Goal: Task Accomplishment & Management: Complete application form

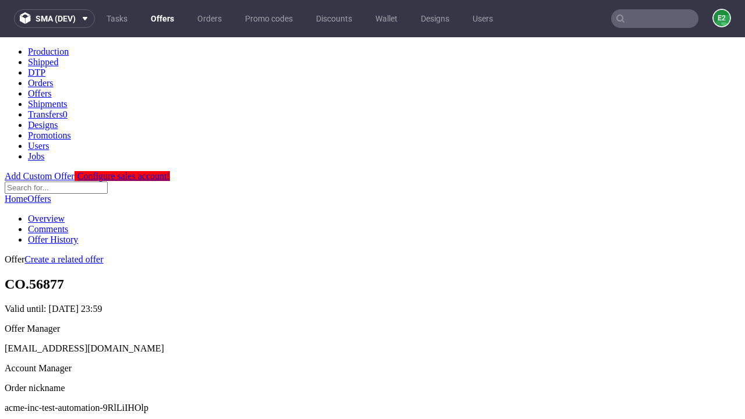
scroll to position [115, 0]
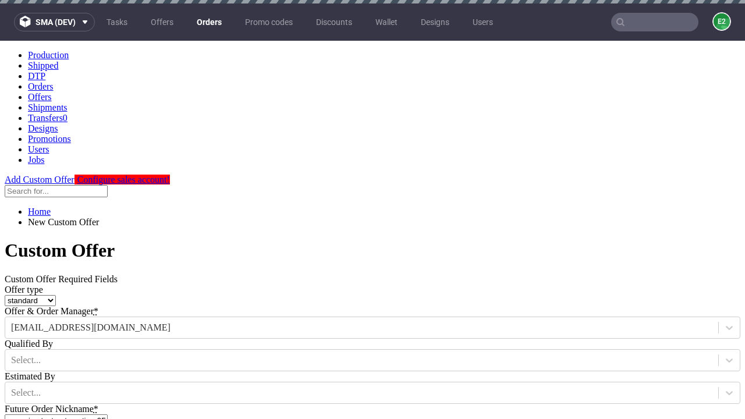
type input "acme-inc-test-automation-9RlLiIHOlp"
type input "[DATE]"
type input "[EMAIL_ADDRESS][DOMAIN_NAME]"
select select "gb"
type input "[EMAIL_ADDRESS][DOMAIN_NAME]"
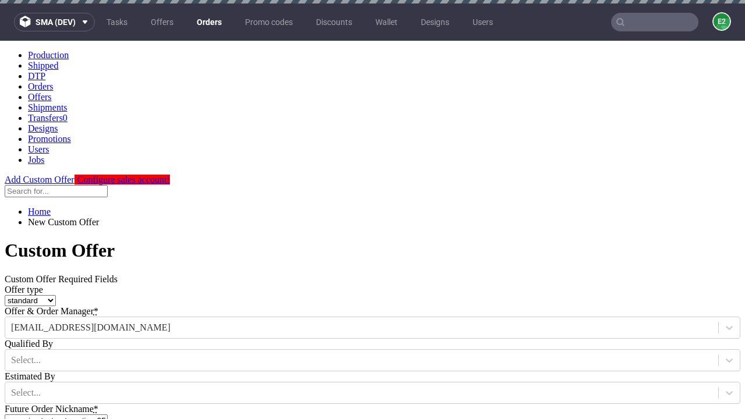
scroll to position [3, 0]
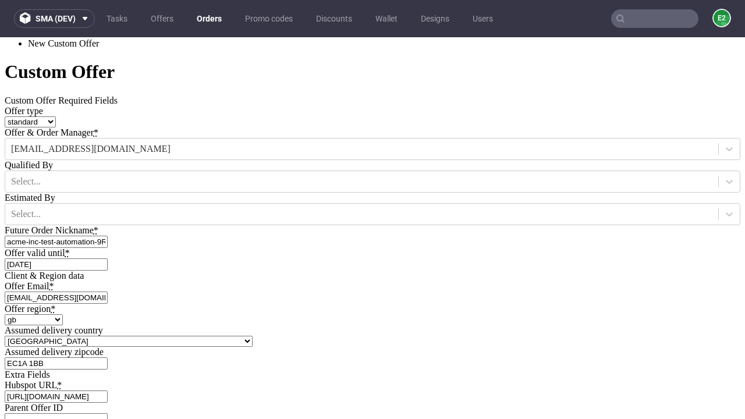
type input "[URL][DOMAIN_NAME]"
type input "Please wait..."
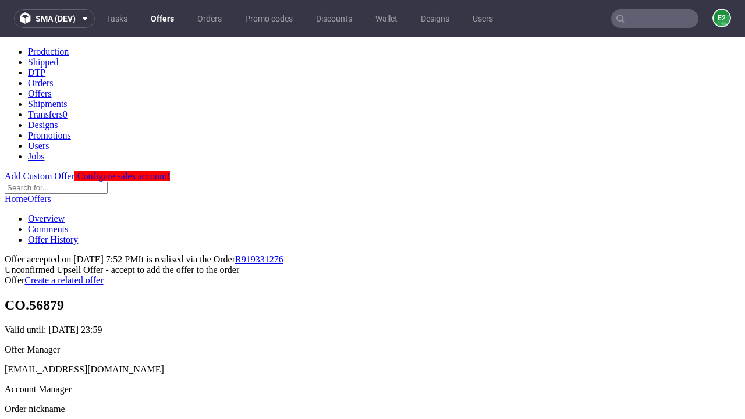
scroll to position [179, 0]
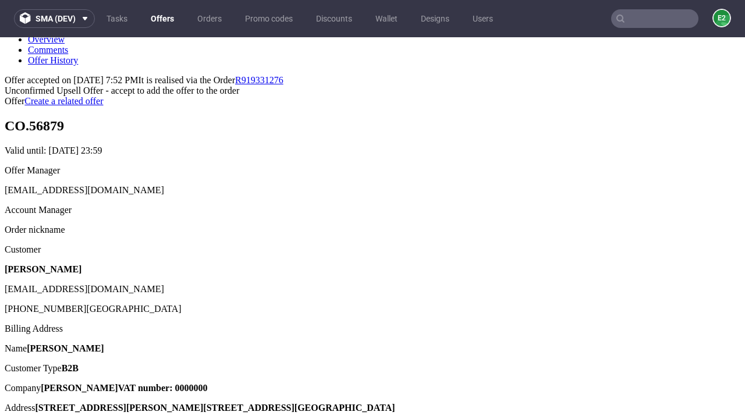
type input "In progress..."
